Goal: Navigation & Orientation: Go to known website

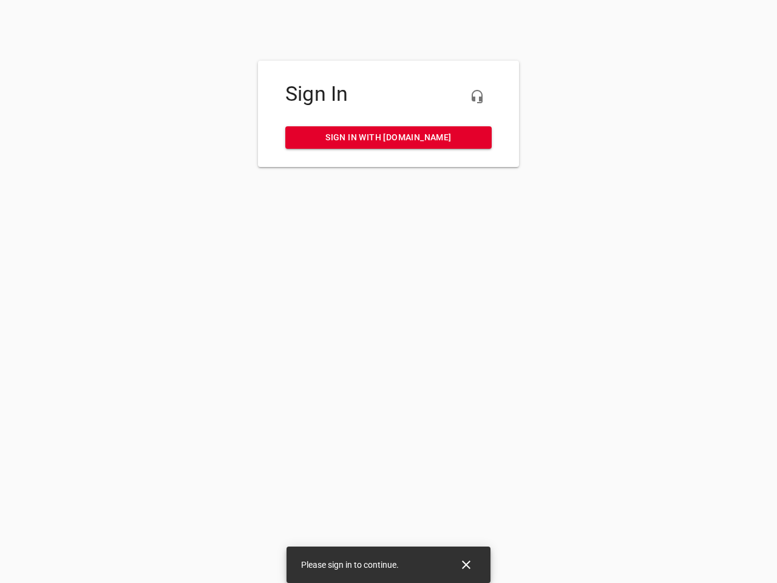
click at [477, 97] on icon "button" at bounding box center [477, 96] width 15 height 15
click at [466, 565] on icon "Close" at bounding box center [466, 565] width 9 height 9
